Goal: Information Seeking & Learning: Learn about a topic

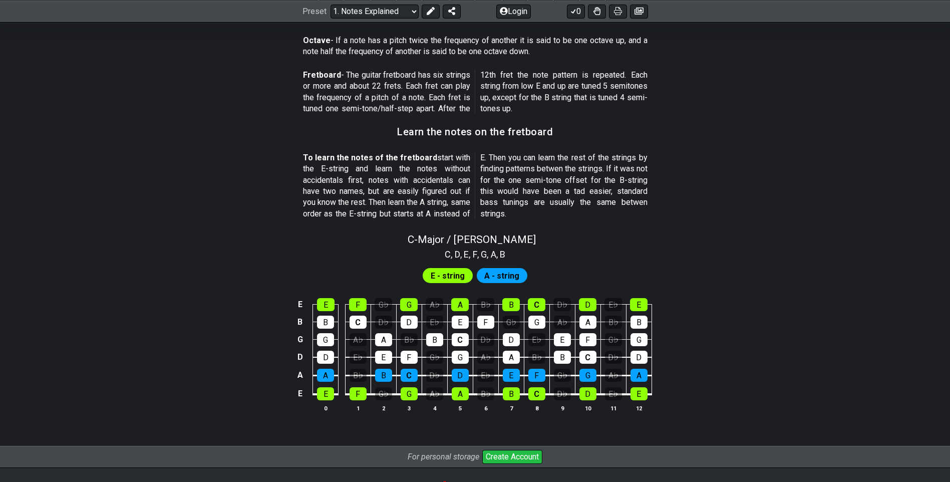
scroll to position [901, 0]
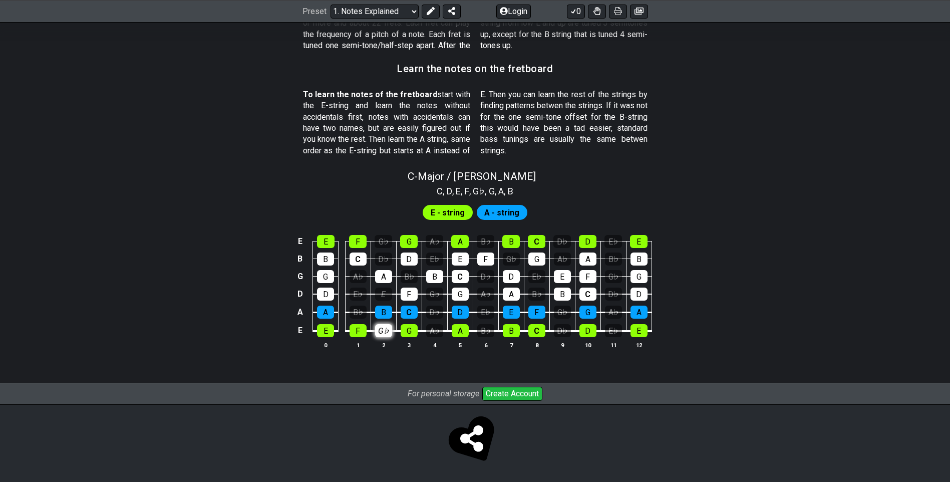
click at [385, 292] on tbody "E E F G♭ G A♭ A B♭ B C D♭ D E♭ E B B C D♭ D E♭ E F G♭ G A♭ A B♭ B G G A♭ A B♭ B…" at bounding box center [472, 283] width 357 height 118
click at [383, 333] on div "G♭" at bounding box center [383, 330] width 17 height 13
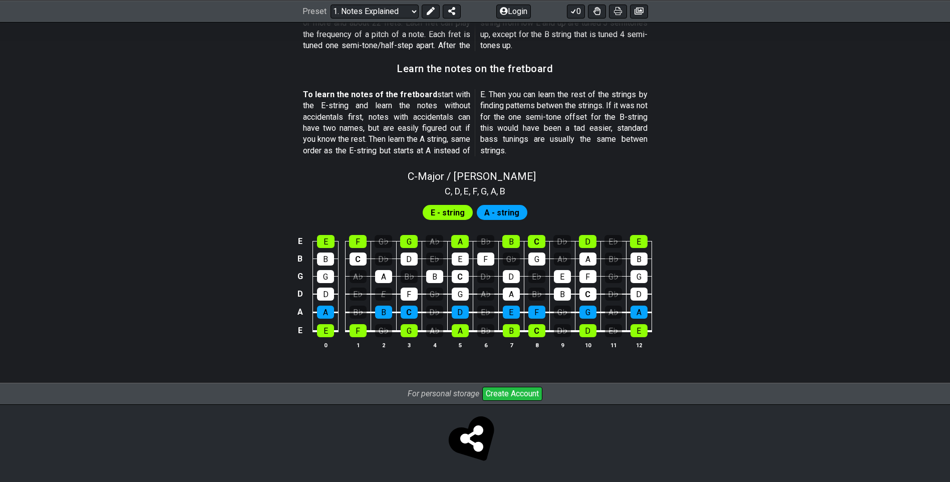
click at [494, 216] on span "A - string" at bounding box center [501, 212] width 35 height 15
click at [495, 214] on span "A - string" at bounding box center [501, 212] width 35 height 15
click at [452, 216] on span "E - string" at bounding box center [448, 212] width 34 height 15
click at [321, 254] on div "B" at bounding box center [325, 258] width 17 height 13
click at [322, 273] on div "G" at bounding box center [325, 276] width 17 height 13
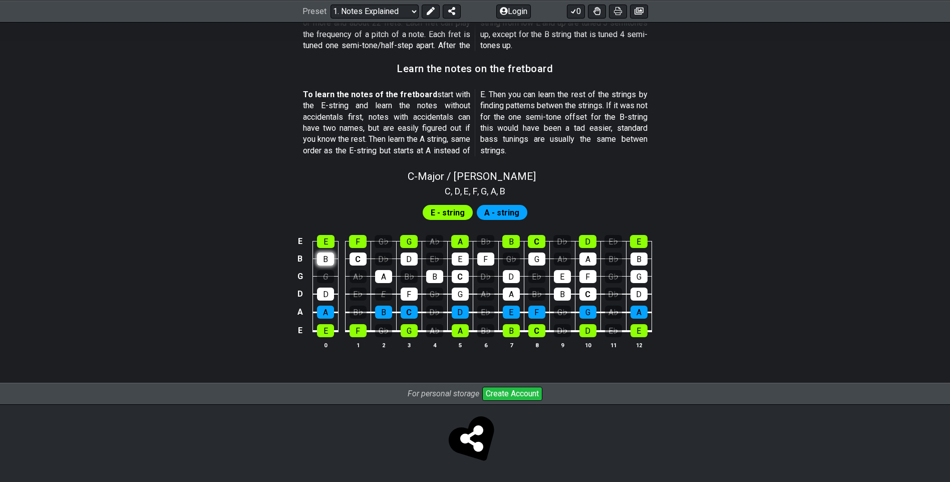
click at [325, 258] on div "B" at bounding box center [325, 258] width 17 height 13
click at [326, 276] on div "G" at bounding box center [325, 276] width 17 height 13
